Goal: Check status

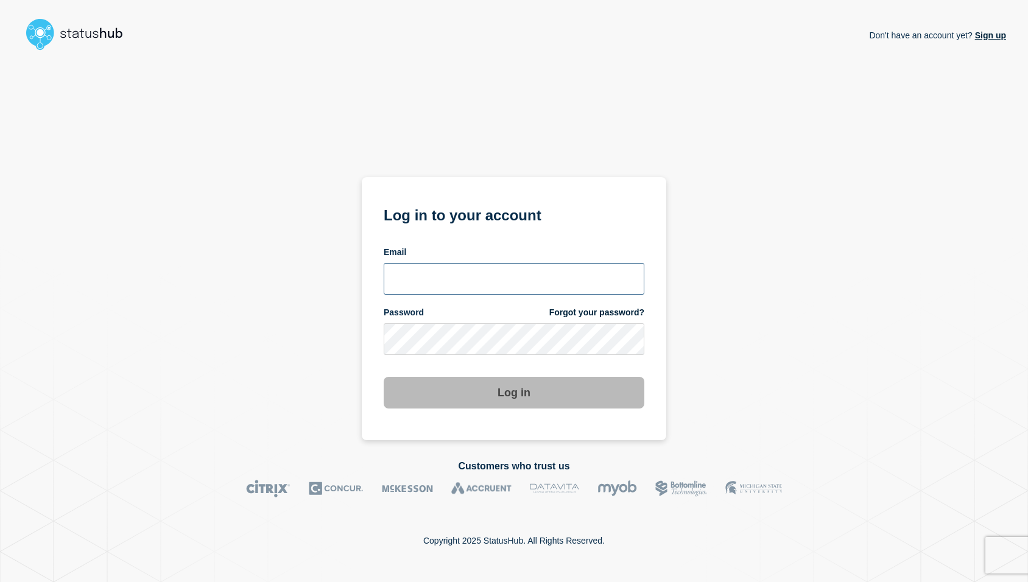
type input "[EMAIL_ADDRESS][DOMAIN_NAME]"
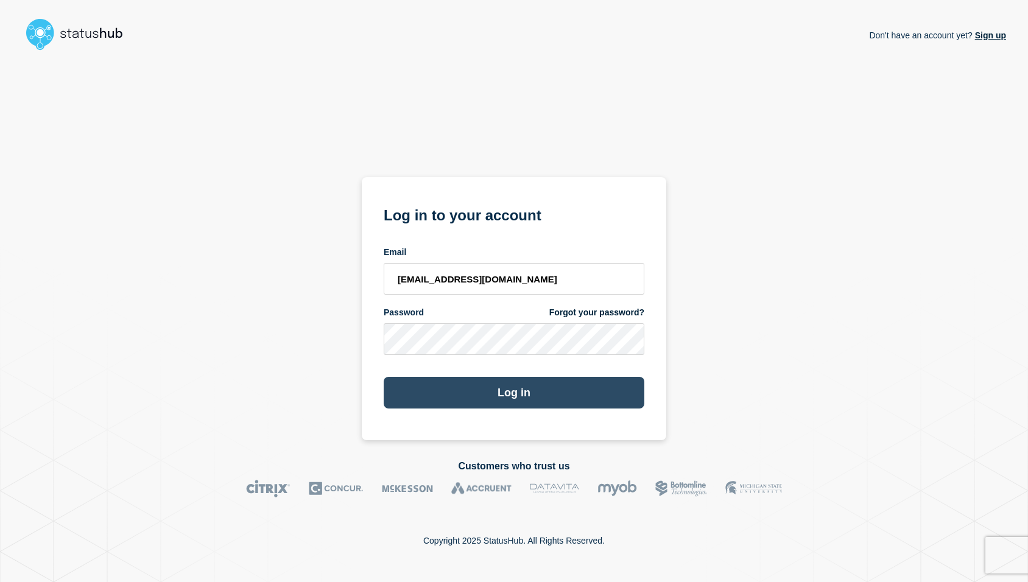
click at [490, 408] on button "Log in" at bounding box center [514, 393] width 261 height 32
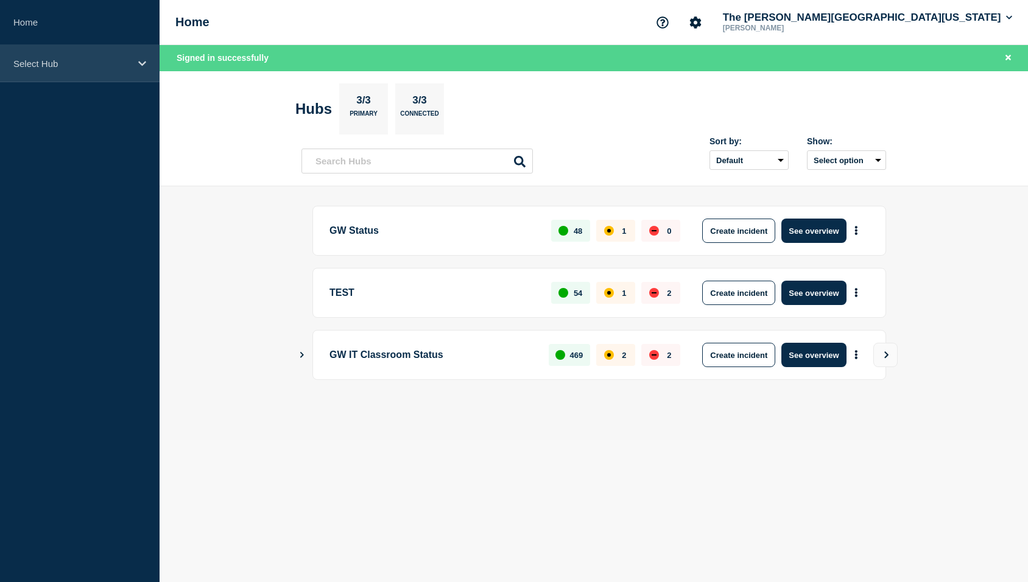
click at [141, 63] on icon at bounding box center [142, 63] width 8 height 9
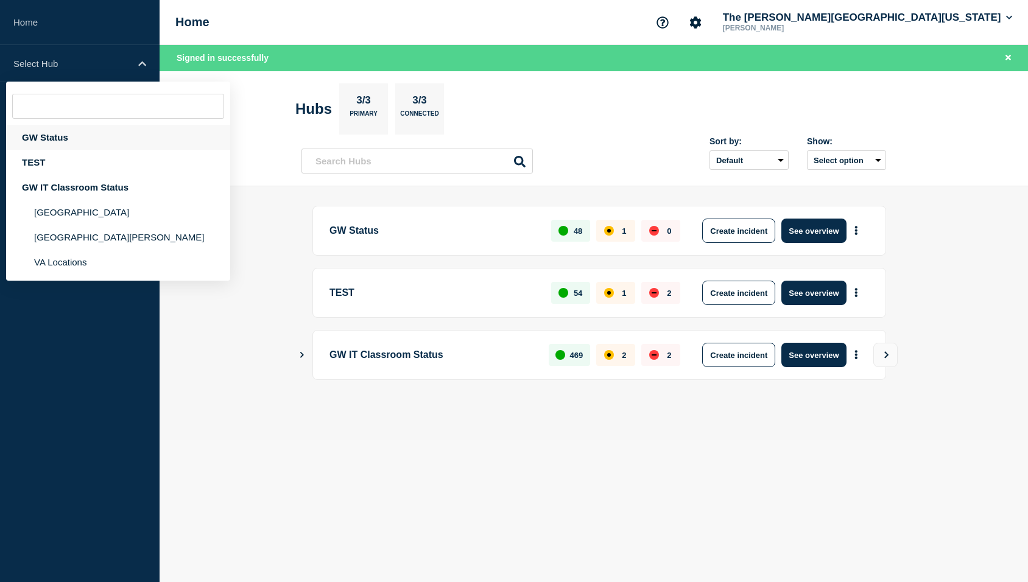
click at [38, 132] on div "GW Status" at bounding box center [118, 137] width 224 height 25
